Goal: Transaction & Acquisition: Purchase product/service

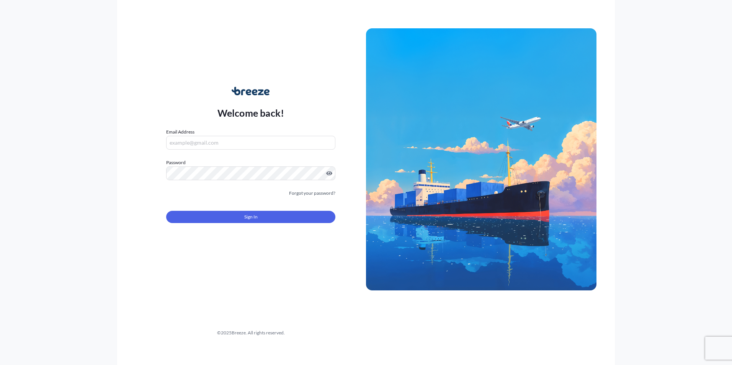
type input "[PERSON_NAME][EMAIL_ADDRESS][DOMAIN_NAME]"
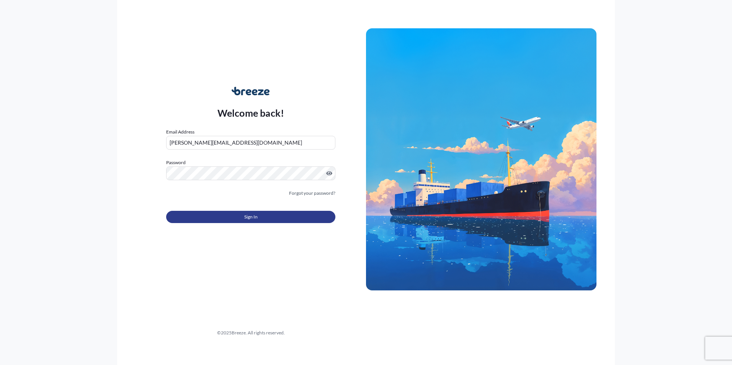
click at [277, 219] on button "Sign In" at bounding box center [250, 217] width 169 height 12
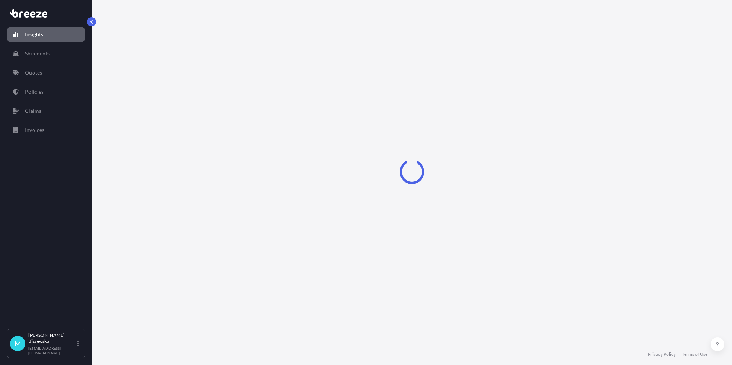
select select "2025"
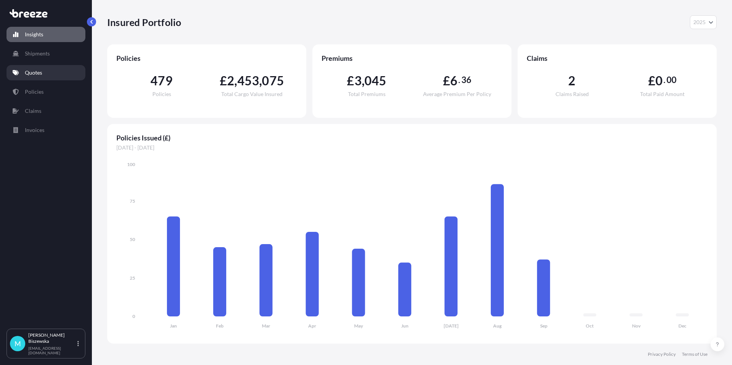
click at [42, 74] on p "Quotes" at bounding box center [33, 73] width 17 height 8
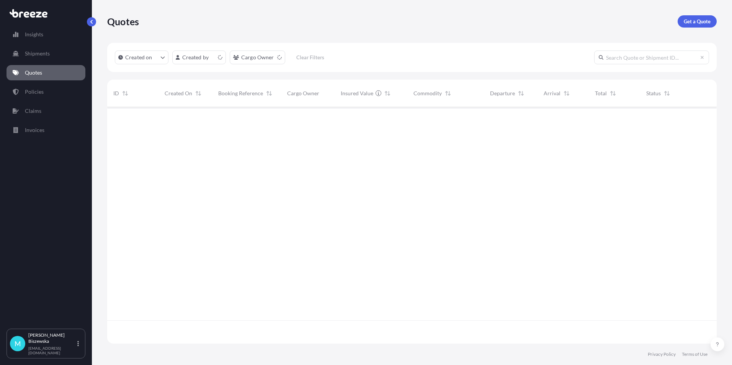
scroll to position [235, 604]
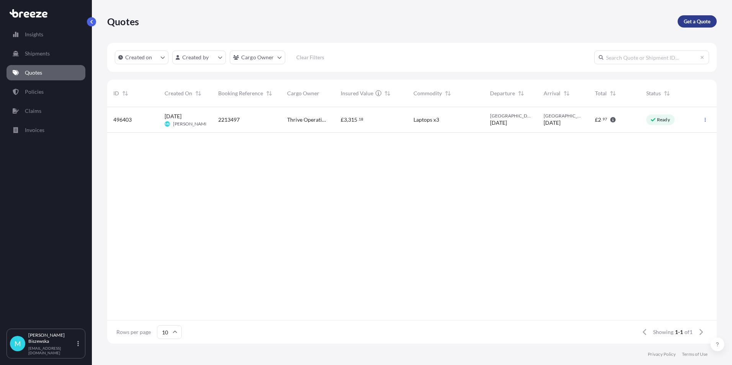
click at [696, 22] on p "Get a Quote" at bounding box center [697, 22] width 27 height 8
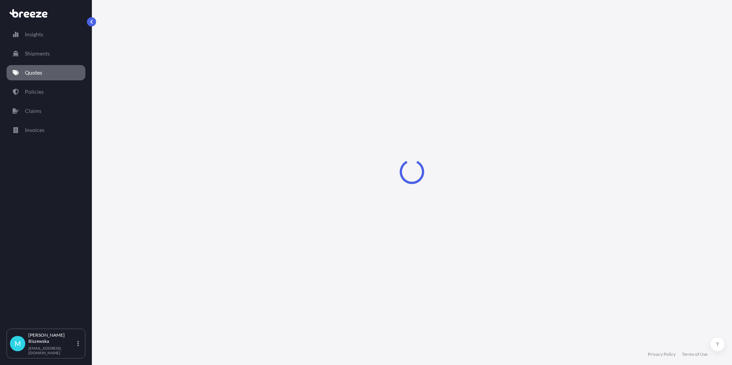
select select "Sea"
select select "1"
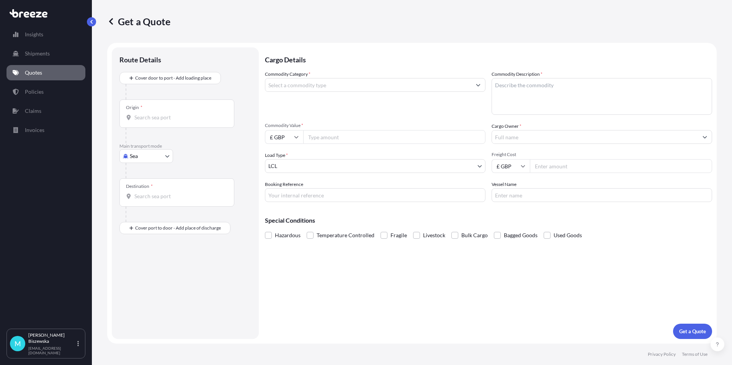
click at [142, 160] on body "Insights Shipments Quotes Policies Claims Invoices M [PERSON_NAME] [PERSON_NAME…" at bounding box center [366, 182] width 732 height 365
click at [143, 189] on div "Air" at bounding box center [146, 190] width 47 height 14
click at [152, 163] on body "Insights Shipments Quotes Policies Claims Invoices M [PERSON_NAME] [PERSON_NAME…" at bounding box center [366, 182] width 732 height 365
click at [142, 206] on span "Road" at bounding box center [140, 207] width 12 height 8
select select "Road"
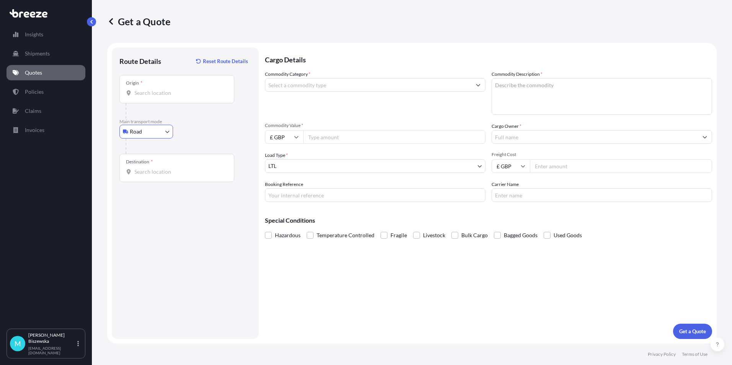
click at [214, 136] on div "Road Sea Air Road Rail" at bounding box center [185, 132] width 132 height 14
paste input "LU2 0QX"
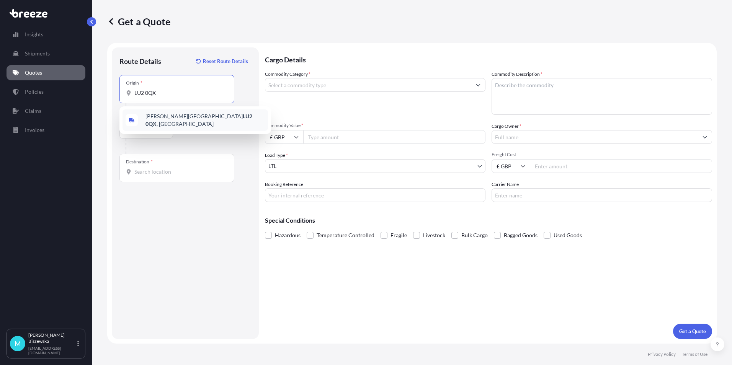
click at [192, 123] on div "[PERSON_NAME][STREET_ADDRESS]" at bounding box center [195, 120] width 145 height 21
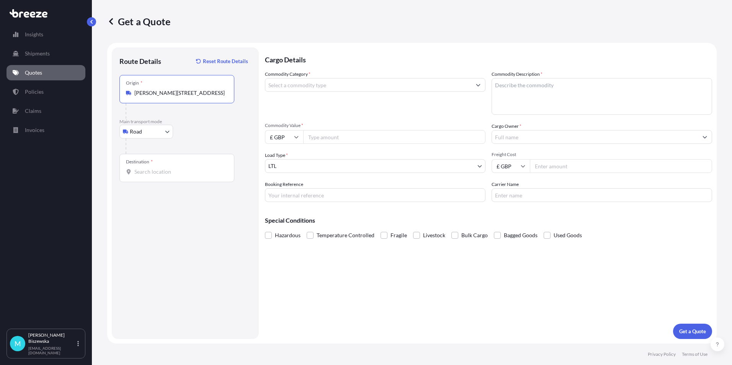
type input "[PERSON_NAME][STREET_ADDRESS]"
click at [197, 134] on div "Road Sea Air Road Rail" at bounding box center [185, 132] width 132 height 14
click at [166, 134] on body "0 options available. 1 option available. Insights Shipments Quotes Policies Cla…" at bounding box center [366, 182] width 732 height 365
click at [151, 164] on div "Air" at bounding box center [146, 166] width 47 height 14
select select "Air"
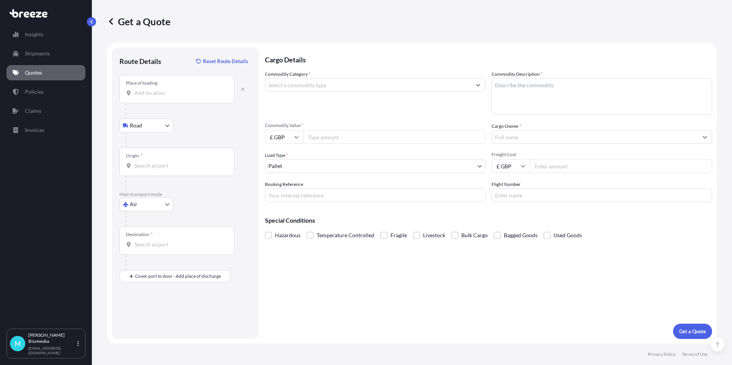
click at [155, 93] on input "Place of loading" at bounding box center [179, 93] width 90 height 8
paste input "LU2 0QX"
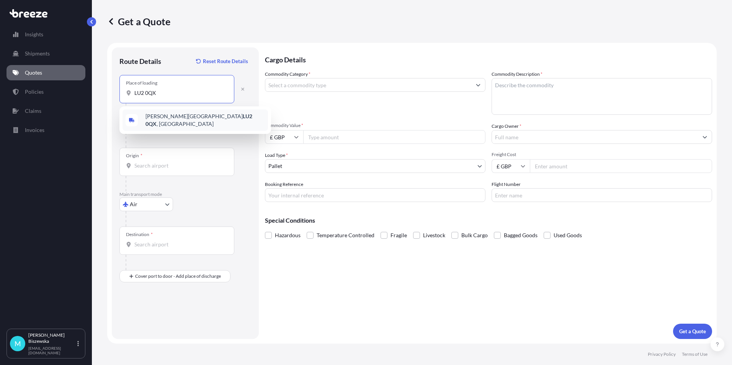
click at [190, 121] on span "[PERSON_NAME][STREET_ADDRESS]" at bounding box center [204, 120] width 119 height 15
type input "[PERSON_NAME][STREET_ADDRESS]"
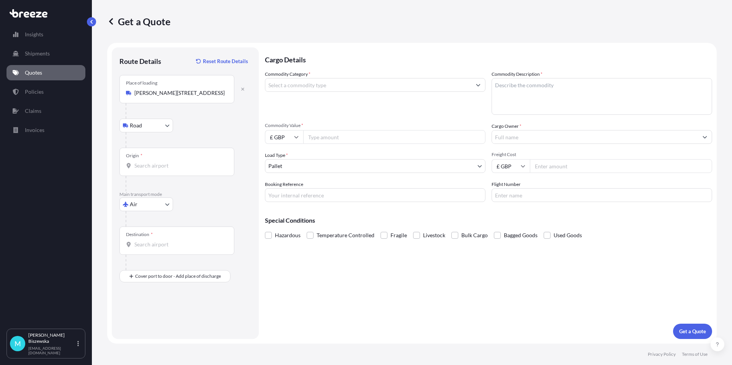
click at [197, 130] on div "Road Road Rail" at bounding box center [185, 126] width 132 height 14
click at [146, 167] on input "Origin *" at bounding box center [179, 166] width 90 height 8
click at [204, 192] on span "GBLUT / LTN - [GEOGRAPHIC_DATA] , [GEOGRAPHIC_DATA]" at bounding box center [197, 192] width 105 height 8
type input "GBLUT / LTN - [GEOGRAPHIC_DATA], [GEOGRAPHIC_DATA]"
click at [212, 128] on div "Road Road Rail" at bounding box center [185, 126] width 132 height 14
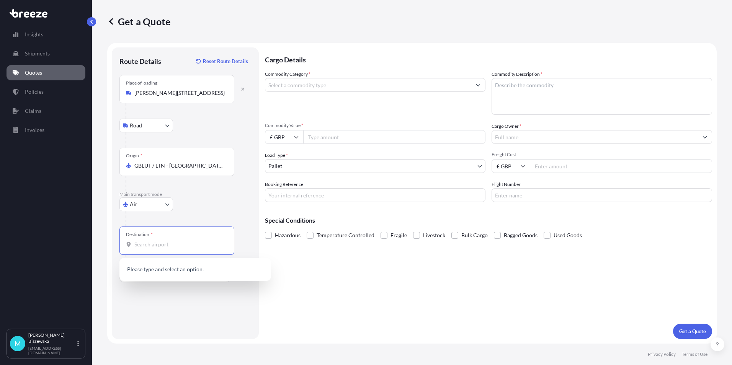
click at [142, 245] on input "Destination *" at bounding box center [179, 245] width 90 height 8
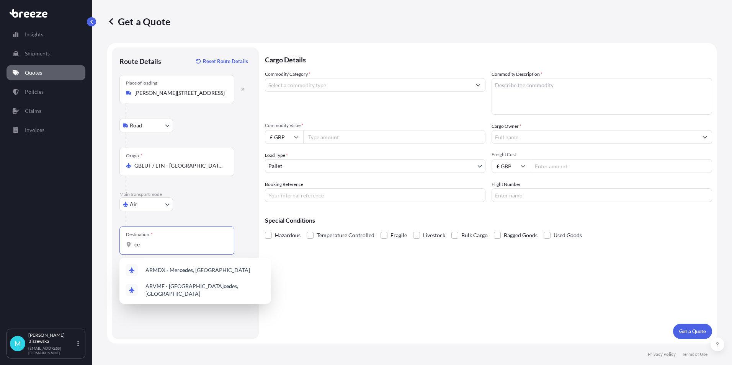
type input "c"
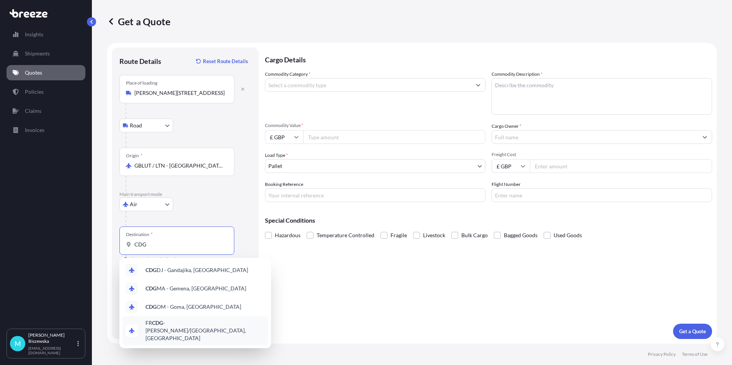
click at [225, 323] on span "FR CDG - [PERSON_NAME]-de-Gaulle Apt/[GEOGRAPHIC_DATA], [GEOGRAPHIC_DATA]" at bounding box center [204, 330] width 119 height 23
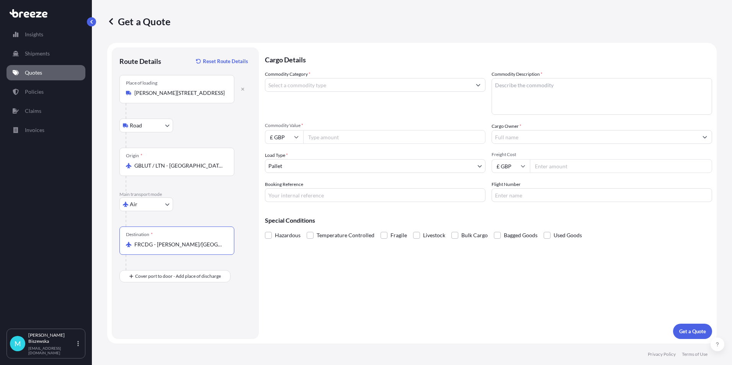
type input "FRCDG - [PERSON_NAME]/[GEOGRAPHIC_DATA], [GEOGRAPHIC_DATA]"
click at [338, 270] on div "Cargo Details Commodity Category * Commodity Description * Commodity Value * £ …" at bounding box center [488, 193] width 447 height 292
click at [141, 319] on input "Place of Discharge" at bounding box center [179, 318] width 90 height 8
paste input "06515"
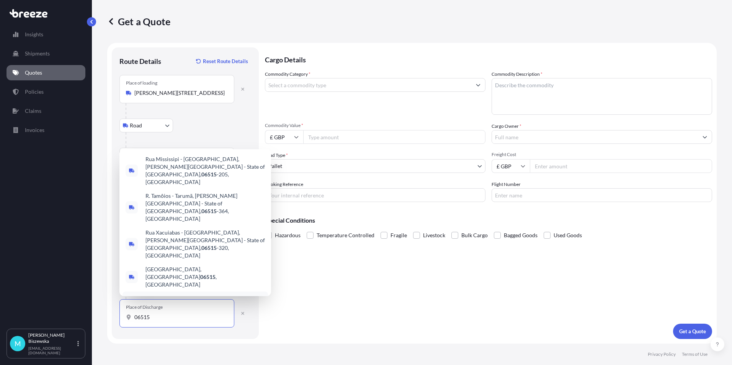
drag, startPoint x: 152, startPoint y: 320, endPoint x: 130, endPoint y: 318, distance: 22.3
click at [130, 318] on div "06515" at bounding box center [177, 318] width 102 height 8
paste input "Carros"
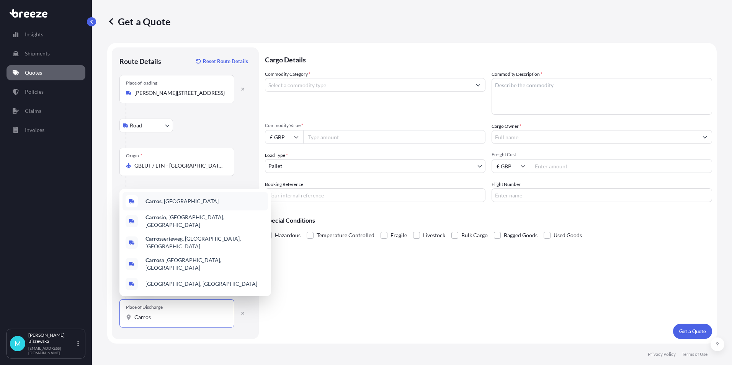
click at [183, 210] on div "Carros , [GEOGRAPHIC_DATA]" at bounding box center [195, 201] width 145 height 18
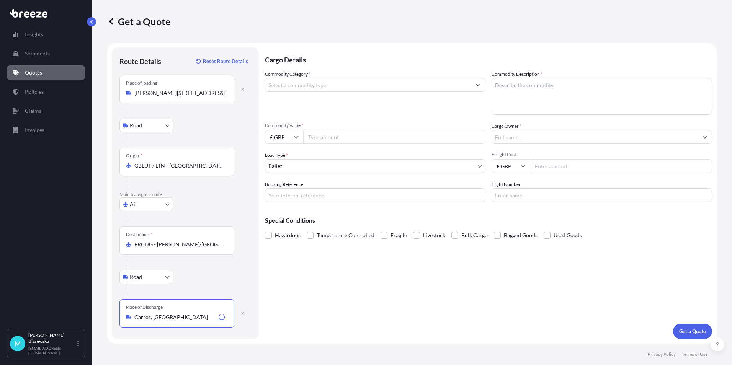
type input "Carros, [GEOGRAPHIC_DATA]"
click at [314, 281] on div "Cargo Details Commodity Category * Commodity Description * Commodity Value * £ …" at bounding box center [488, 193] width 447 height 292
click at [302, 88] on input "Commodity Category *" at bounding box center [368, 85] width 206 height 14
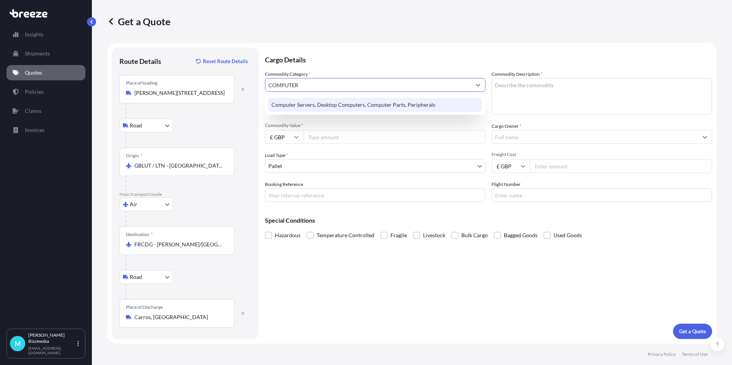
click at [339, 101] on div "Computer Servers, Desktop Computers, Computer Parts, Peripherals" at bounding box center [375, 105] width 214 height 14
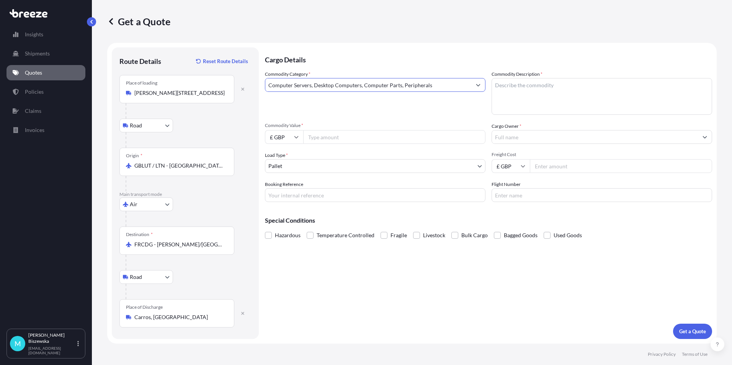
type input "Computer Servers, Desktop Computers, Computer Parts, Peripherals"
click at [435, 100] on div "Commodity Category * Computer Servers, Desktop Computers, Computer Parts, Perip…" at bounding box center [375, 92] width 221 height 44
click at [321, 135] on input "Commodity Value *" at bounding box center [394, 137] width 182 height 14
paste input "16877.80"
type input "16877.80"
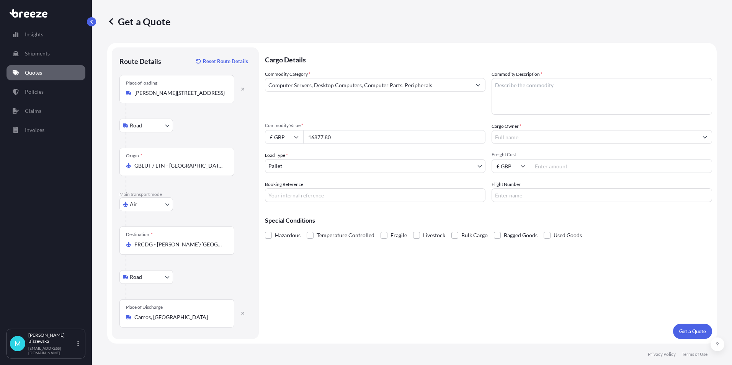
click at [346, 105] on div "Commodity Category * Computer Servers, Desktop Computers, Computer Parts, Perip…" at bounding box center [375, 92] width 221 height 44
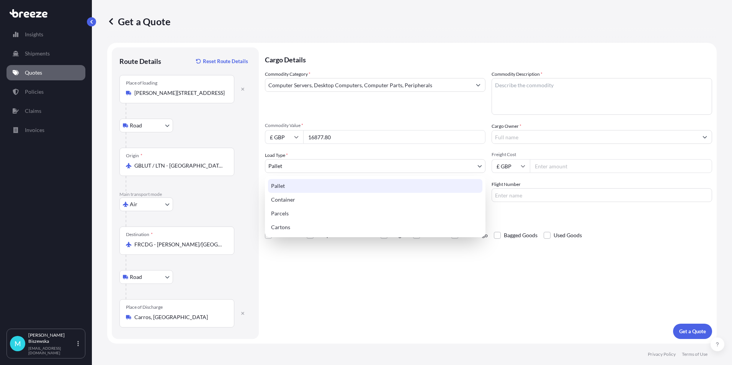
click at [291, 166] on body "Insights Shipments Quotes Policies Claims Invoices M [PERSON_NAME] [PERSON_NAME…" at bounding box center [366, 182] width 732 height 365
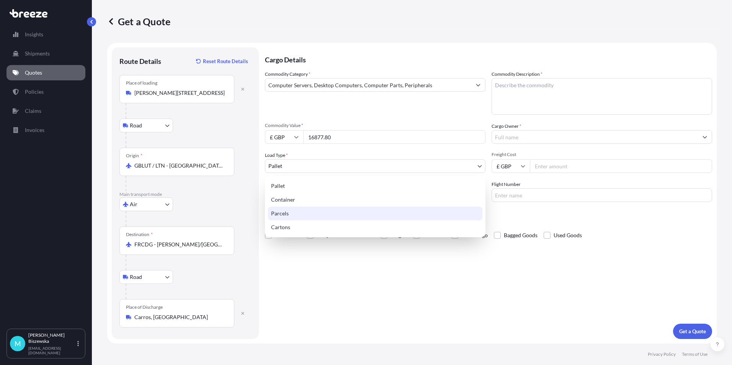
click at [296, 215] on div "Parcels" at bounding box center [375, 214] width 214 height 14
select select "3"
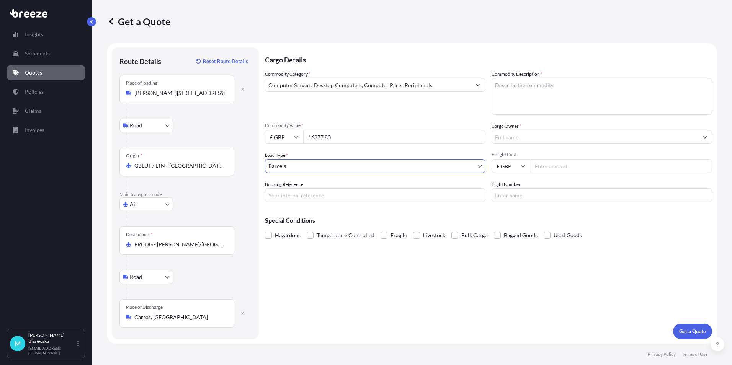
click at [335, 275] on div "Cargo Details Commodity Category * Computer Servers, Desktop Computers, Compute…" at bounding box center [488, 193] width 447 height 292
click at [277, 192] on input "Booking Reference" at bounding box center [375, 195] width 221 height 14
paste input "2217684"
type input "2217684"
click at [381, 285] on div "Cargo Details Commodity Category * Computer Servers, Desktop Computers, Compute…" at bounding box center [488, 193] width 447 height 292
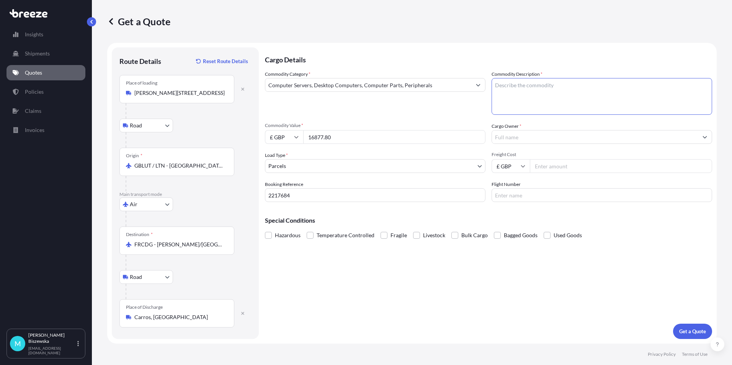
click at [498, 84] on textarea "Commodity Description *" at bounding box center [602, 96] width 221 height 37
paste textarea "IT Equipment"
type textarea "IT Equipment"
click at [453, 103] on div "Commodity Category * Computer Servers, Desktop Computers, Computer Parts, Perip…" at bounding box center [375, 92] width 221 height 44
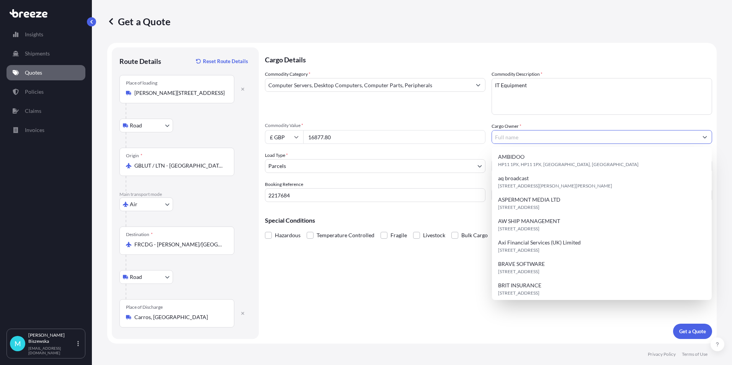
click at [510, 137] on input "Cargo Owner *" at bounding box center [595, 137] width 206 height 14
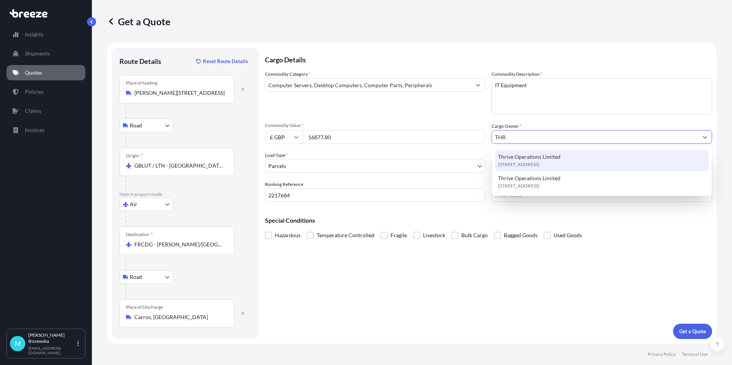
click at [539, 161] on span "[STREET_ADDRESS]" at bounding box center [518, 165] width 41 height 8
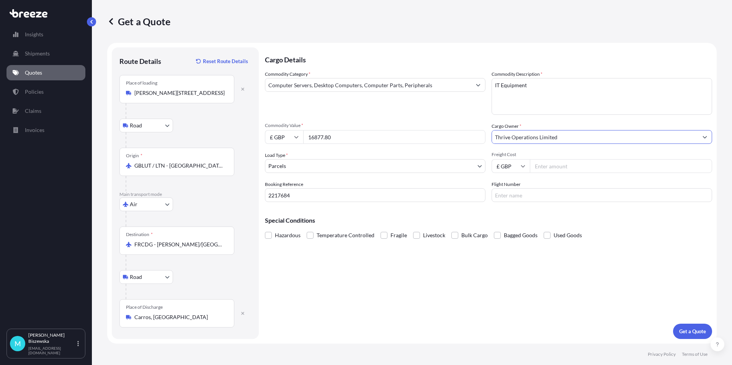
type input "Thrive Operations Limited"
click at [476, 118] on div "Commodity Category * Computer Servers, Desktop Computers, Computer Parts, Perip…" at bounding box center [488, 136] width 447 height 132
click at [545, 167] on input "Freight Cost" at bounding box center [621, 166] width 182 height 14
type input "304.50"
click at [530, 206] on div "Cargo Details Commodity Category * Computer Servers, Desktop Computers, Compute…" at bounding box center [488, 193] width 447 height 292
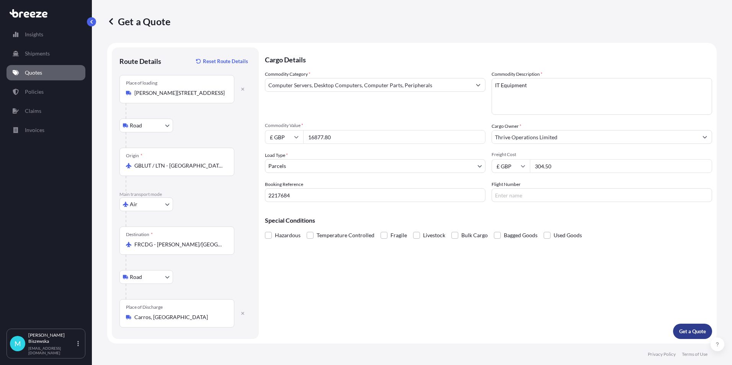
click at [691, 333] on p "Get a Quote" at bounding box center [692, 332] width 27 height 8
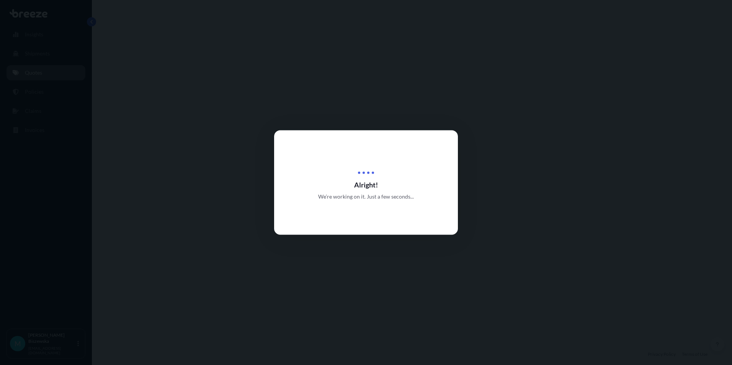
select select "Road"
select select "Air"
select select "Road"
select select "3"
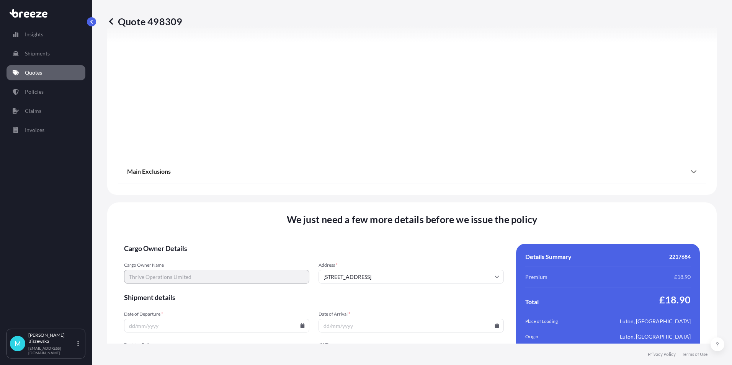
scroll to position [1002, 0]
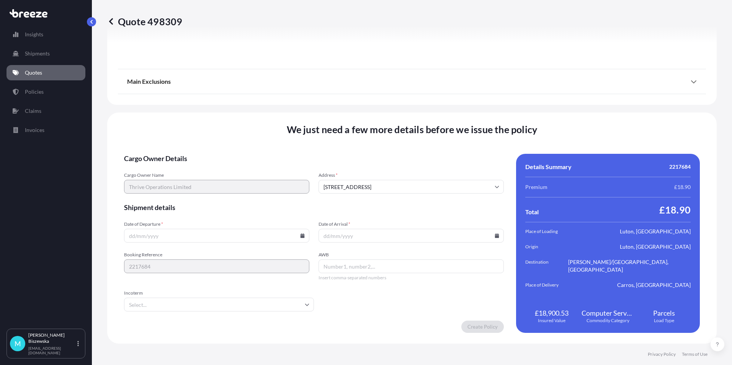
click at [301, 235] on icon at bounding box center [303, 236] width 4 height 5
click at [232, 137] on button "5" at bounding box center [234, 138] width 12 height 12
type input "[DATE]"
click at [495, 235] on icon at bounding box center [497, 236] width 4 height 5
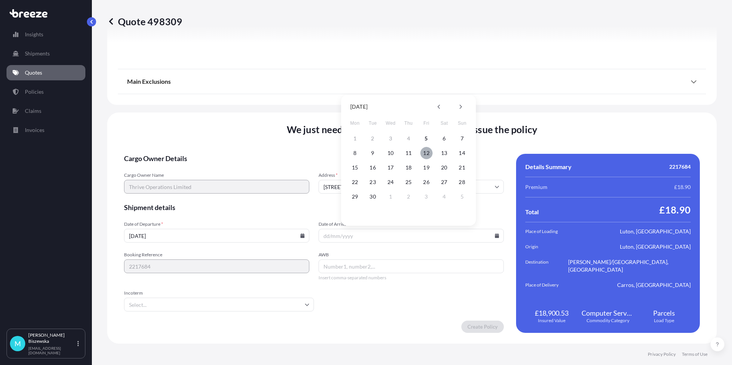
click at [425, 152] on button "12" at bounding box center [426, 153] width 12 height 12
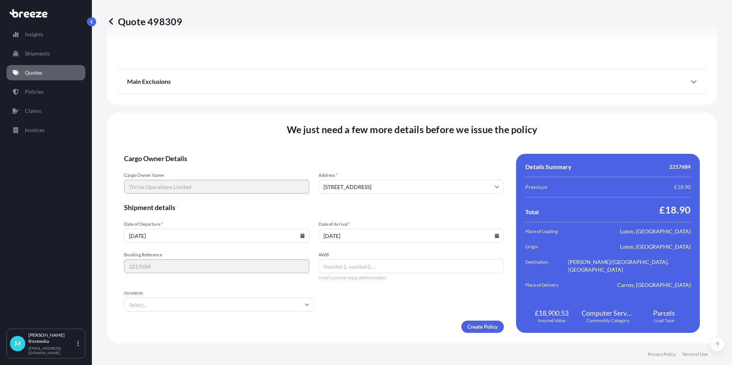
type input "[DATE]"
click at [392, 323] on div "Create Policy" at bounding box center [314, 327] width 380 height 12
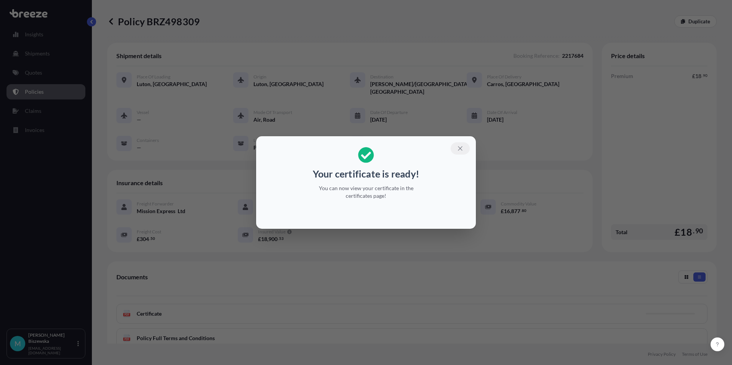
click at [461, 150] on icon "button" at bounding box center [460, 148] width 7 height 7
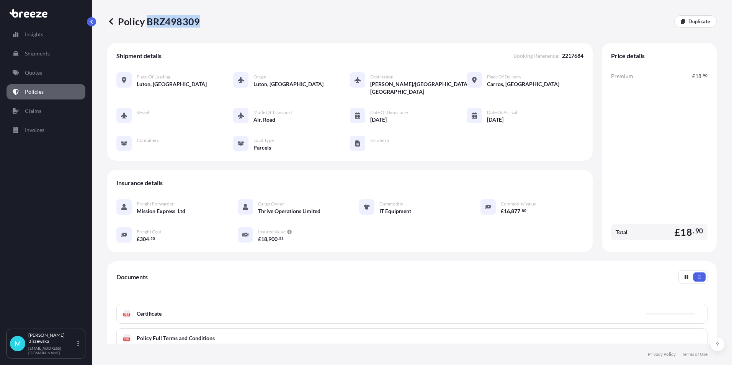
drag, startPoint x: 148, startPoint y: 20, endPoint x: 198, endPoint y: 20, distance: 50.2
click at [198, 20] on p "Policy BRZ498309" at bounding box center [153, 21] width 93 height 12
drag, startPoint x: 198, startPoint y: 20, endPoint x: 184, endPoint y: 20, distance: 13.8
copy p "BRZ498309"
